Goal: Information Seeking & Learning: Find specific fact

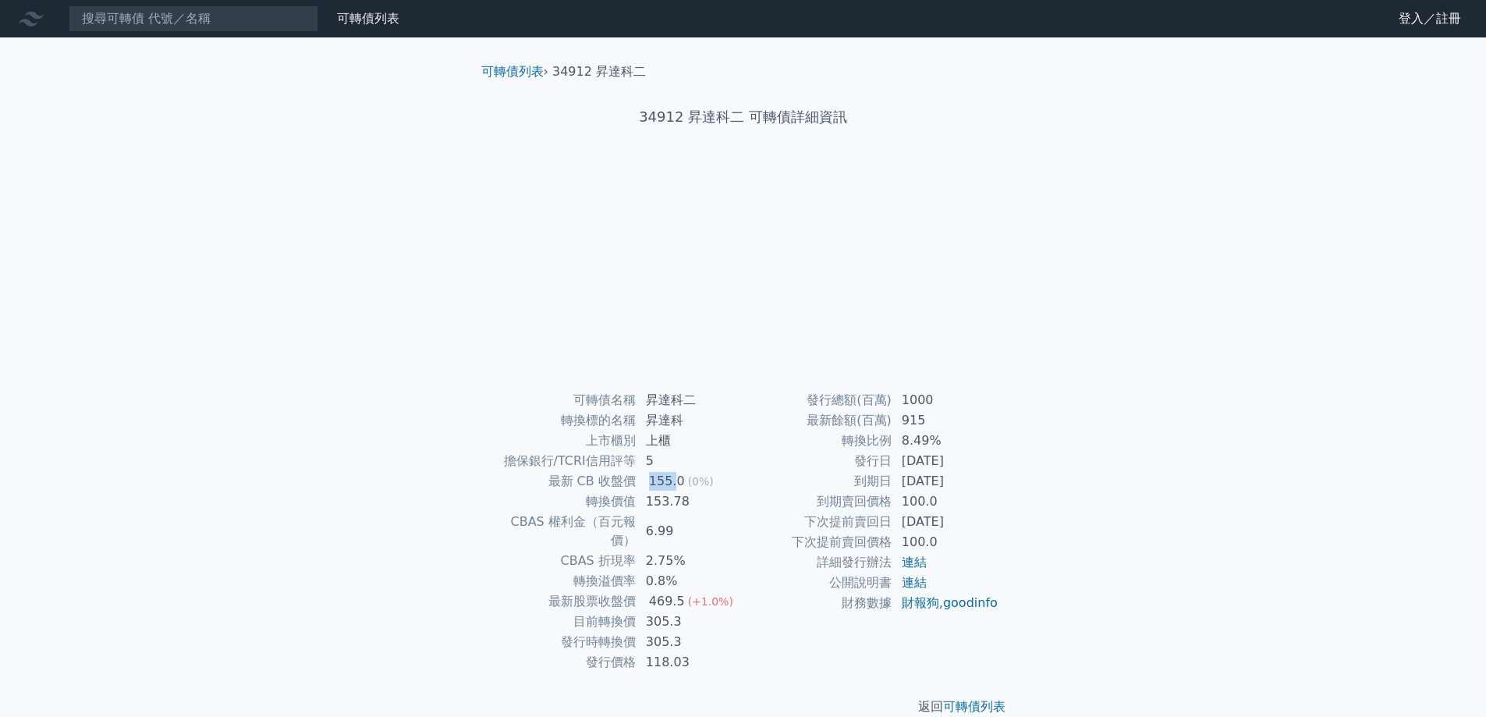
drag, startPoint x: 675, startPoint y: 484, endPoint x: 651, endPoint y: 481, distance: 23.5
click at [651, 481] on div "155.0" at bounding box center [667, 481] width 42 height 19
click at [649, 484] on div "155.0" at bounding box center [667, 481] width 42 height 19
click at [668, 514] on td "6.99" at bounding box center [689, 531] width 107 height 39
drag, startPoint x: 691, startPoint y: 505, endPoint x: 651, endPoint y: 505, distance: 40.6
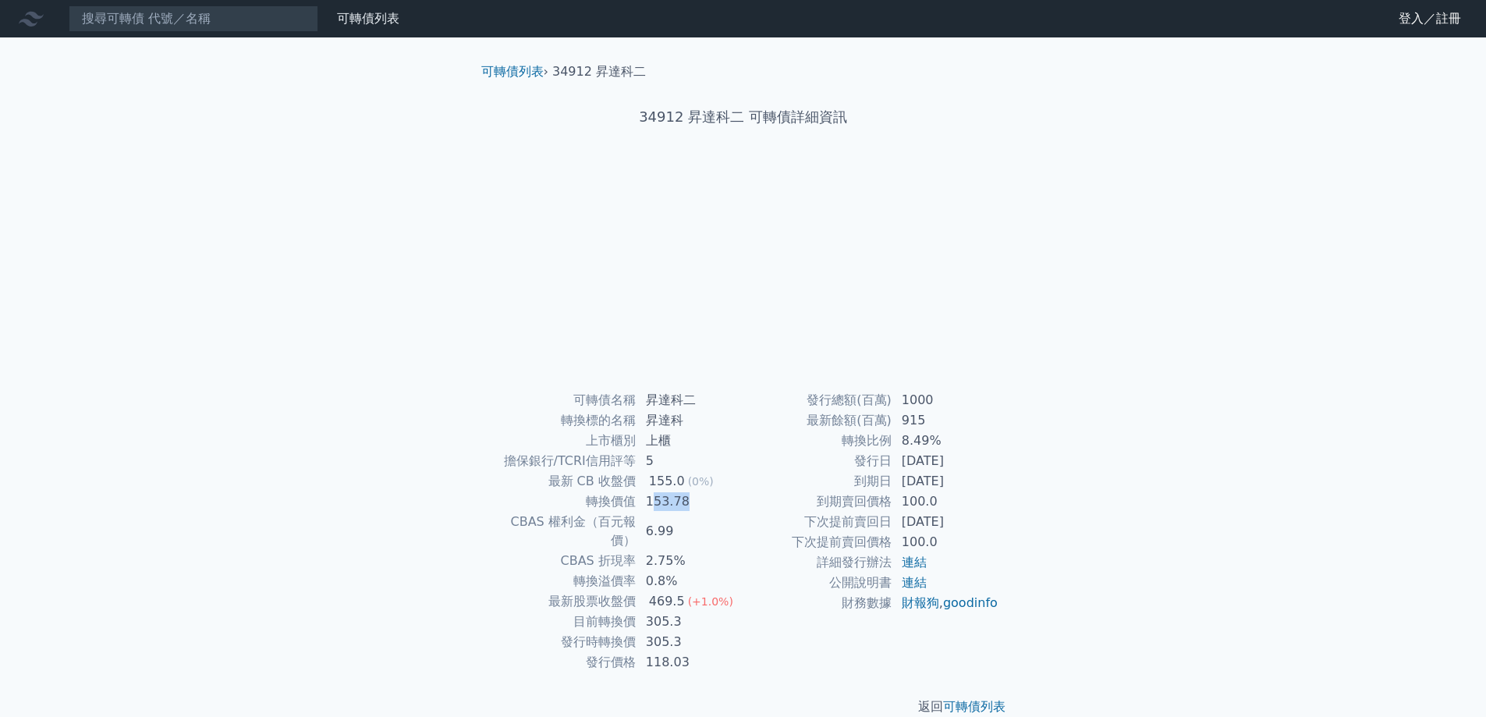
click at [651, 505] on td "153.78" at bounding box center [689, 501] width 107 height 20
click at [651, 509] on td "153.78" at bounding box center [689, 501] width 107 height 20
drag, startPoint x: 658, startPoint y: 583, endPoint x: 685, endPoint y: 586, distance: 26.7
click at [685, 591] on td "469.5 (+1.0%)" at bounding box center [689, 601] width 107 height 20
click at [688, 595] on span "(+1.0%)" at bounding box center [710, 601] width 45 height 12
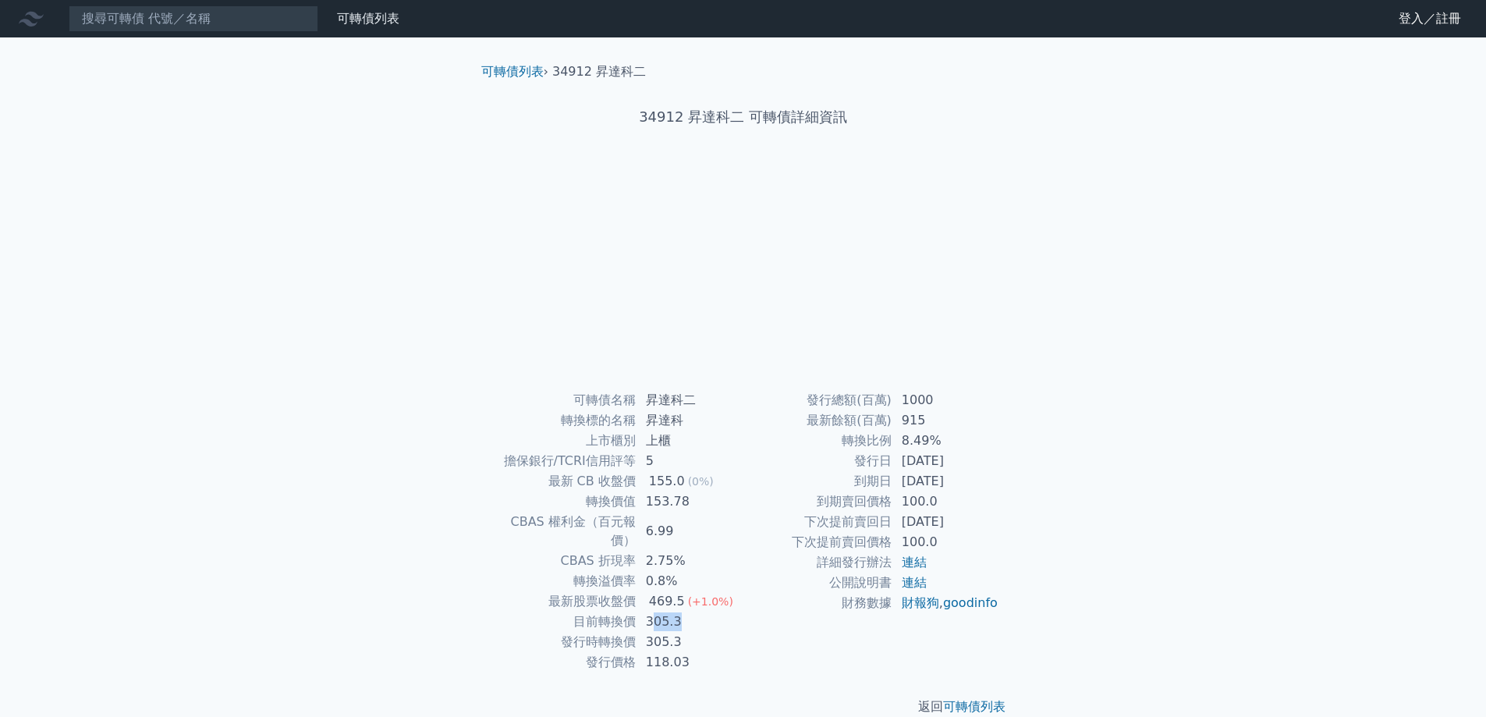
drag, startPoint x: 677, startPoint y: 605, endPoint x: 655, endPoint y: 604, distance: 21.9
click at [655, 612] on td "305.3" at bounding box center [689, 622] width 107 height 20
